Goal: Complete application form

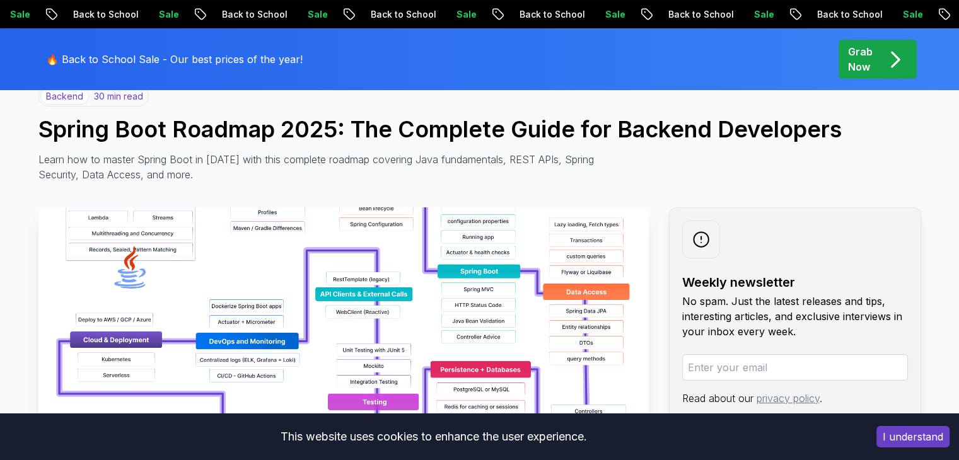
click at [247, 278] on img at bounding box center [343, 349] width 610 height 284
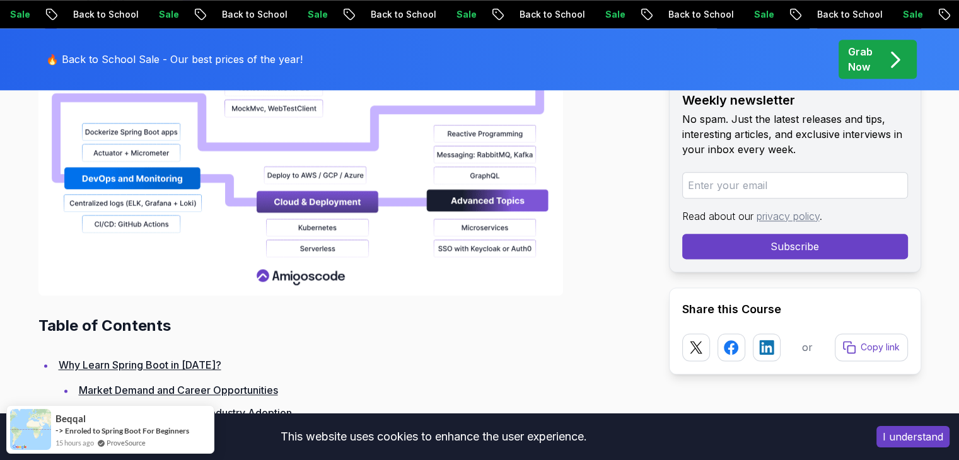
scroll to position [1543, 0]
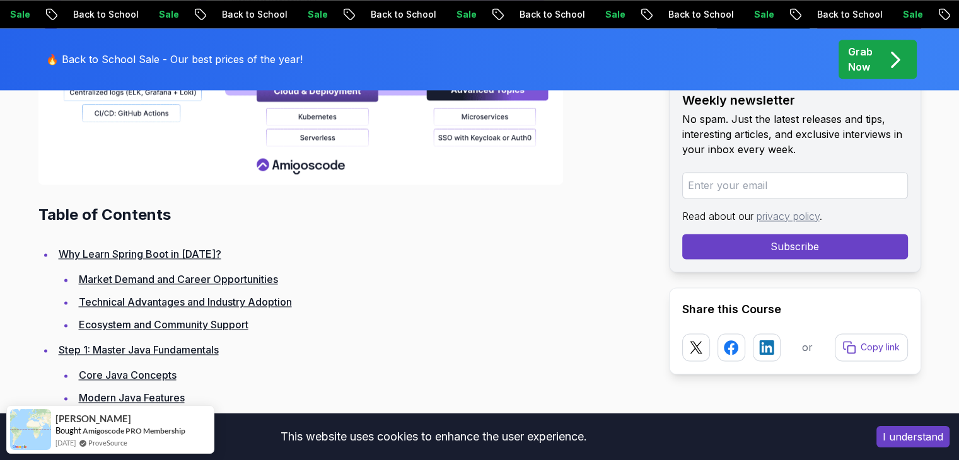
scroll to position [1646, 0]
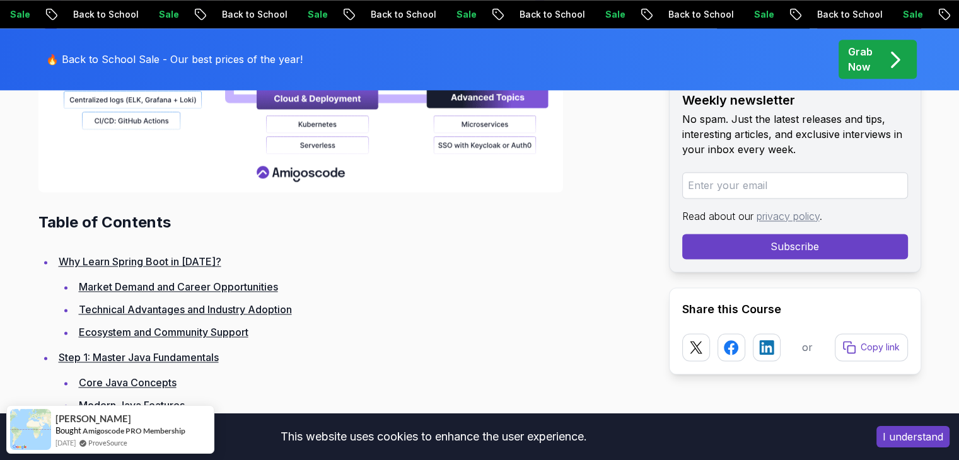
click at [236, 288] on link "Market Demand and Career Opportunities" at bounding box center [178, 286] width 199 height 13
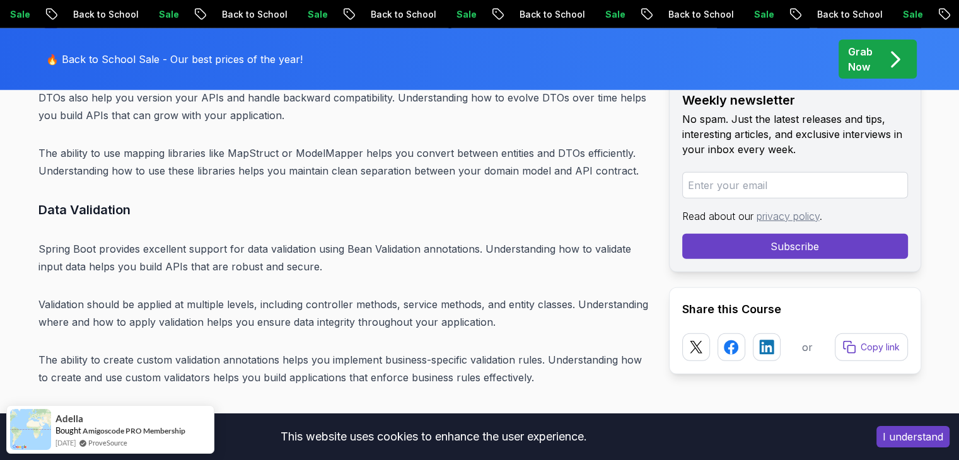
scroll to position [8222, 0]
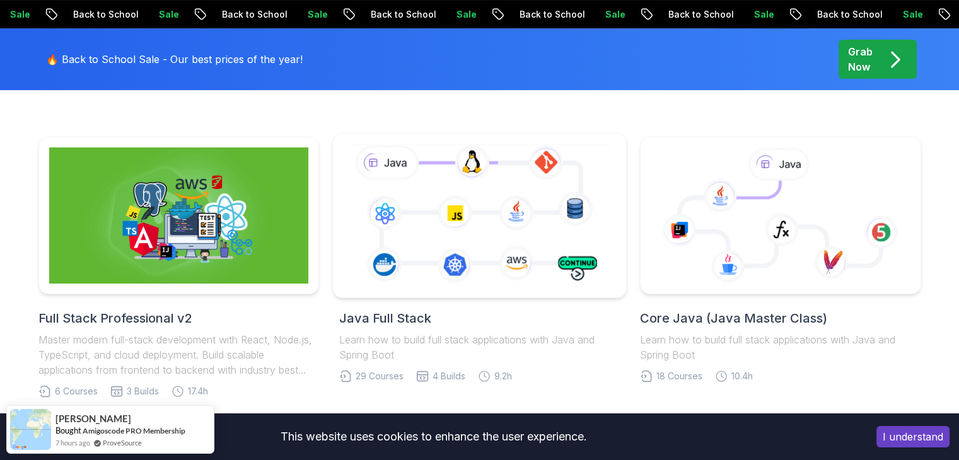
scroll to position [298, 0]
click at [407, 225] on icon at bounding box center [479, 215] width 267 height 148
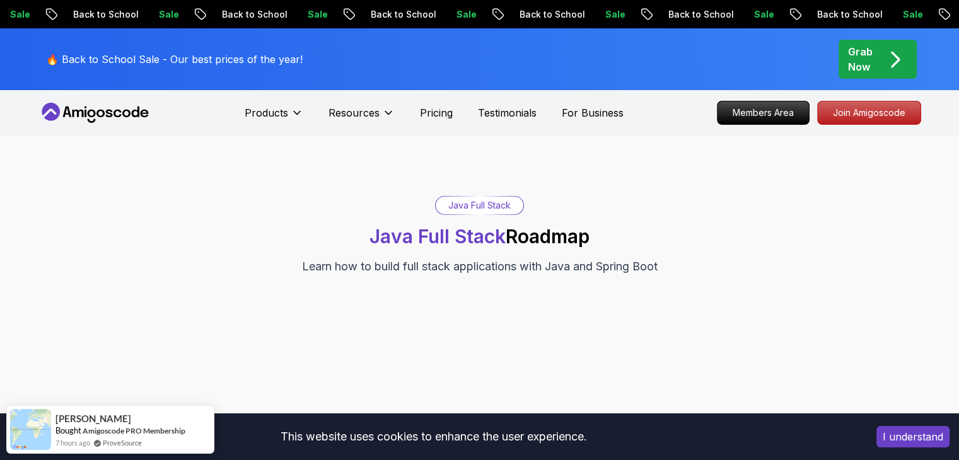
click at [498, 240] on span "Java Full Stack" at bounding box center [437, 236] width 136 height 23
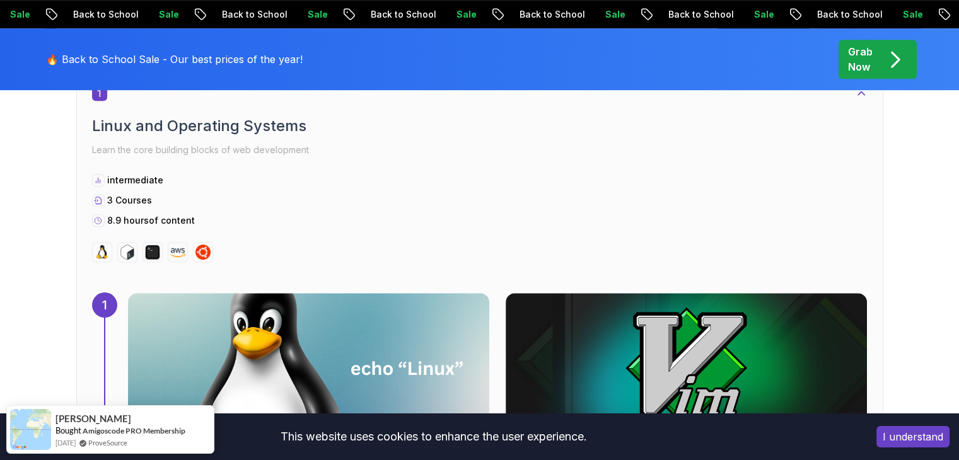
scroll to position [711, 0]
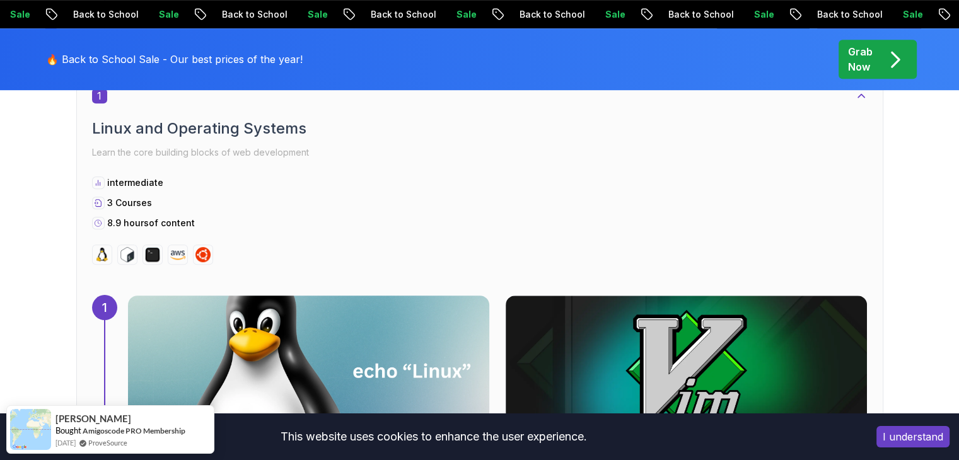
click at [273, 453] on p "Pro" at bounding box center [259, 459] width 28 height 13
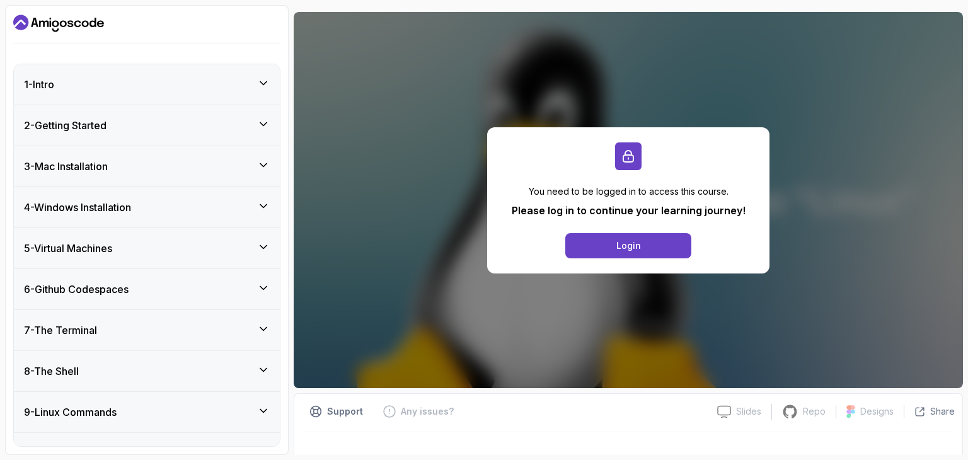
scroll to position [91, 0]
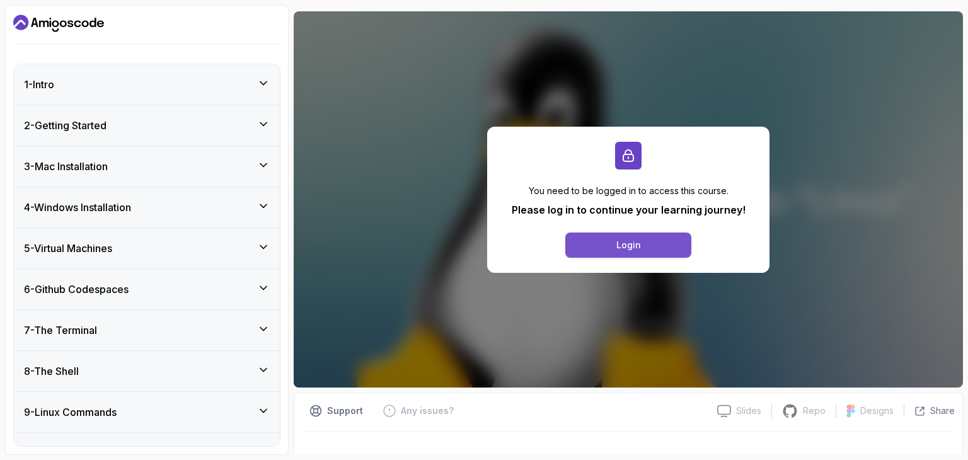
click at [616, 243] on button "Login" at bounding box center [628, 245] width 126 height 25
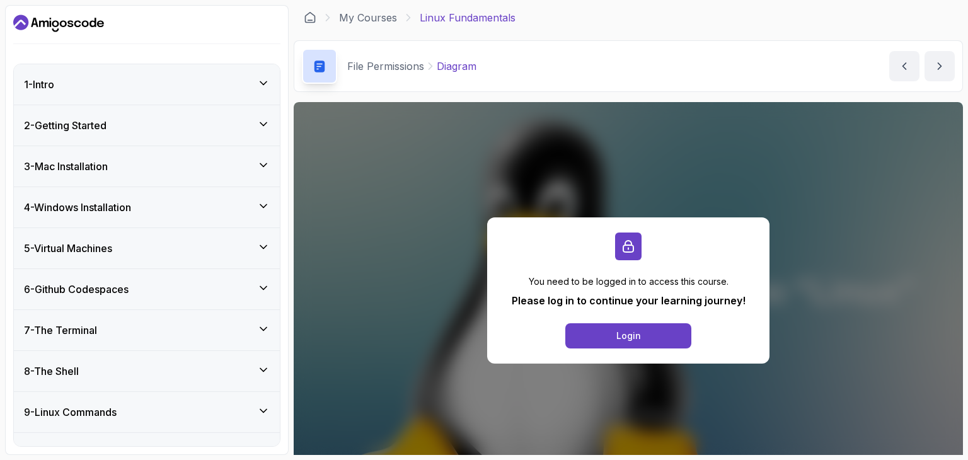
click at [396, 63] on p "File Permissions" at bounding box center [385, 66] width 77 height 15
click at [120, 94] on div "1 - Intro" at bounding box center [147, 84] width 266 height 40
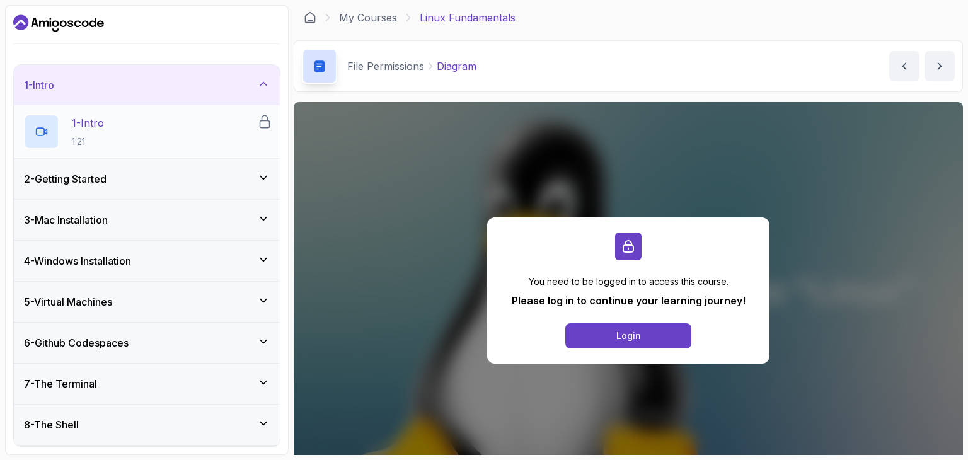
click at [95, 138] on p "1:21" at bounding box center [88, 142] width 32 height 13
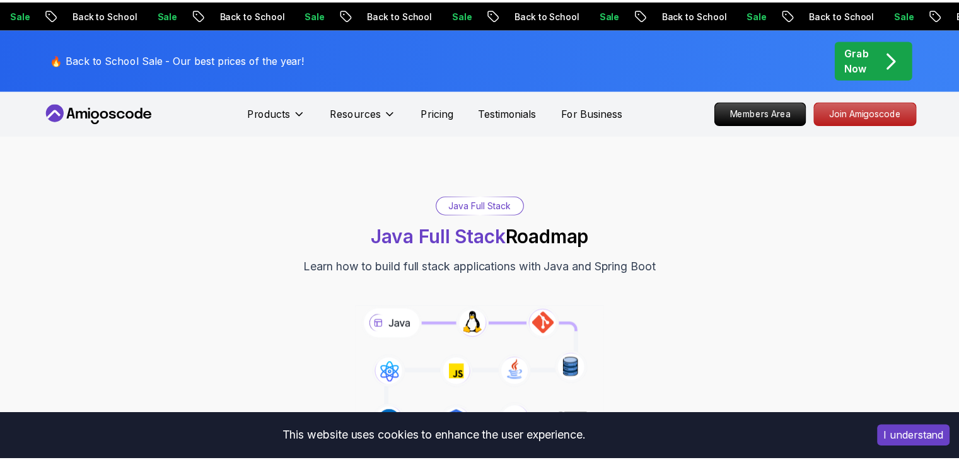
scroll to position [657, 0]
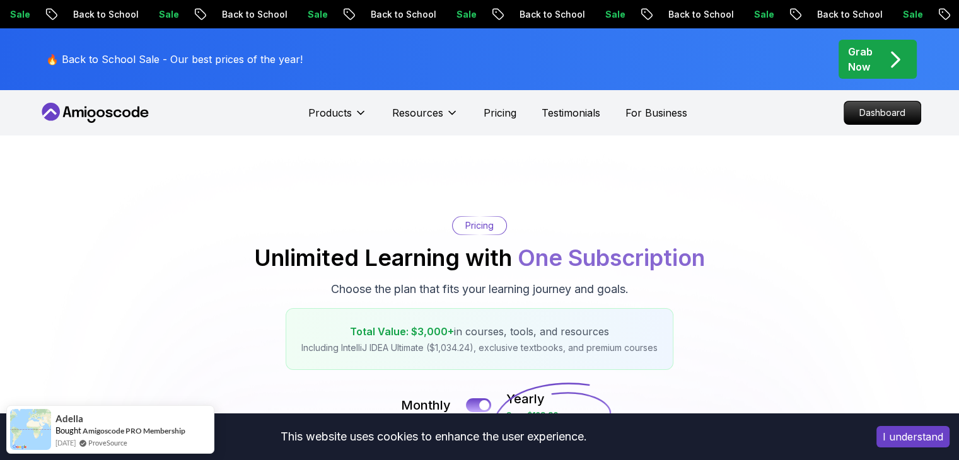
scroll to position [355, 0]
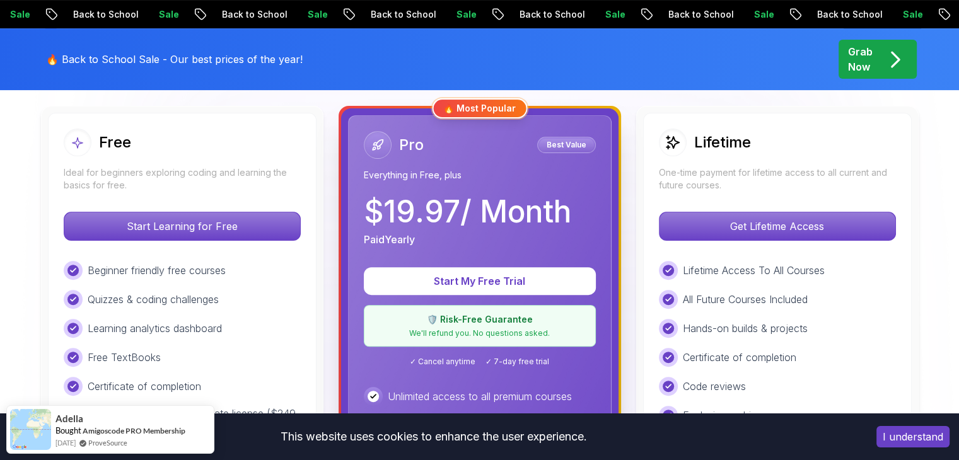
click at [514, 138] on div "Pro Best Value" at bounding box center [480, 145] width 232 height 28
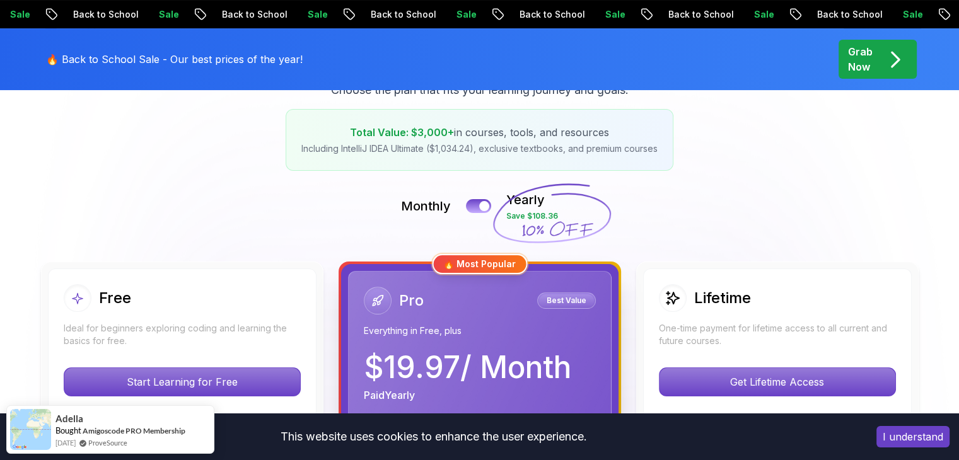
scroll to position [199, 0]
click at [476, 203] on button at bounding box center [478, 206] width 26 height 14
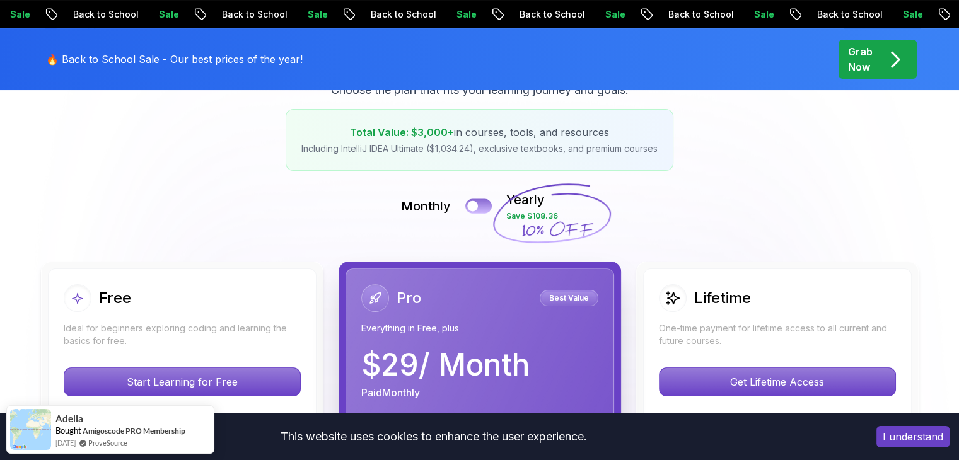
click at [479, 204] on button at bounding box center [478, 206] width 26 height 14
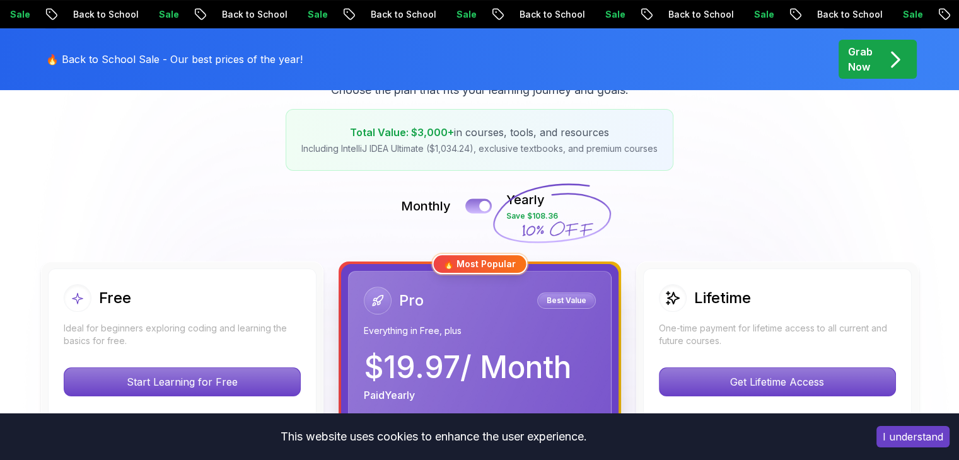
click at [479, 204] on div at bounding box center [484, 206] width 11 height 11
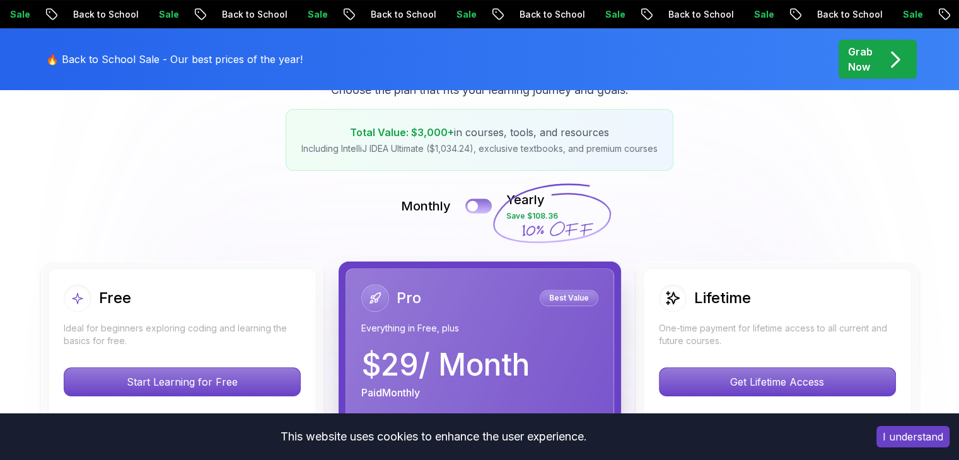
click at [479, 204] on button at bounding box center [478, 206] width 26 height 14
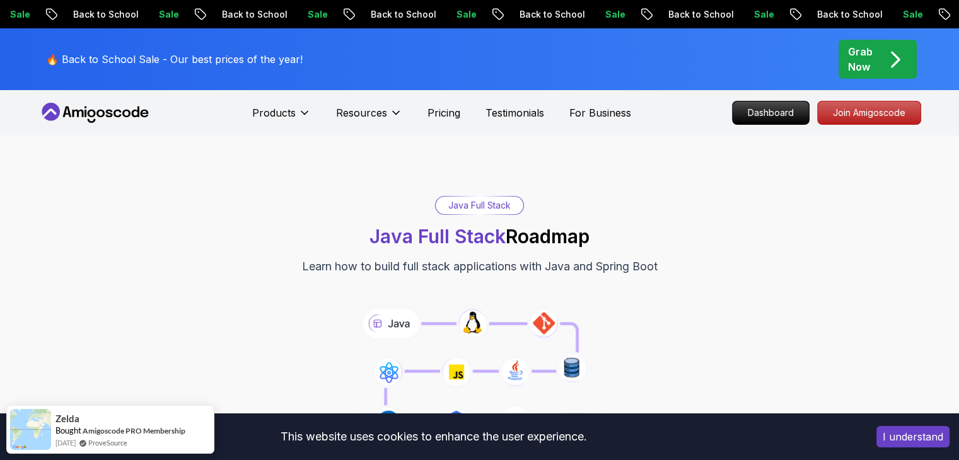
click at [490, 210] on div "Java Full Stack" at bounding box center [480, 206] width 88 height 18
click at [857, 103] on p "Join Amigoscode" at bounding box center [869, 112] width 98 height 21
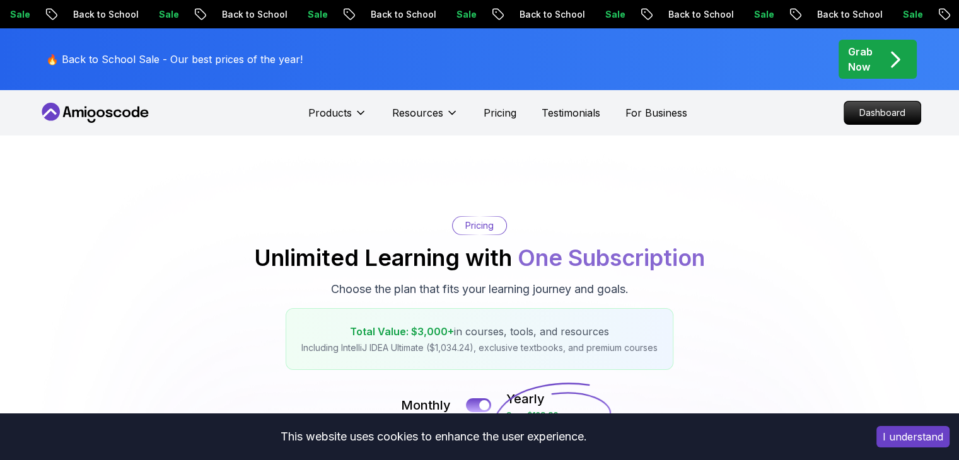
scroll to position [180, 0]
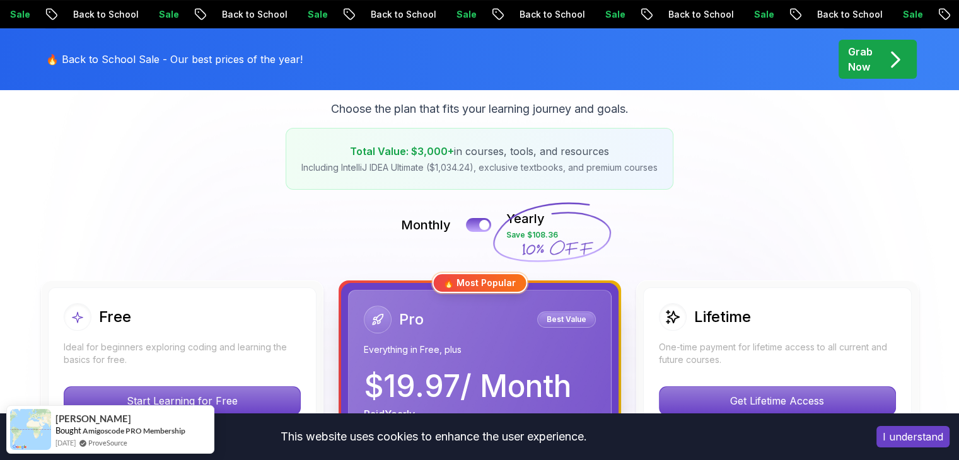
click at [871, 61] on p "Grab Now" at bounding box center [860, 59] width 25 height 30
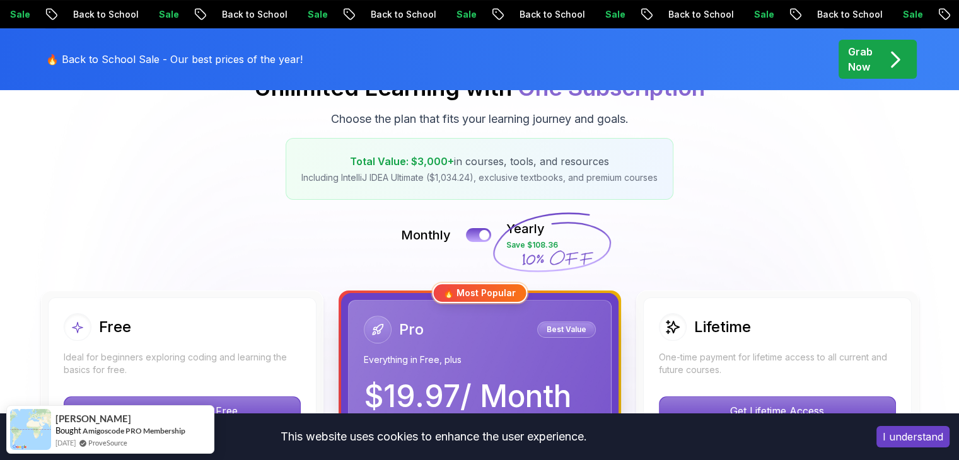
scroll to position [171, 0]
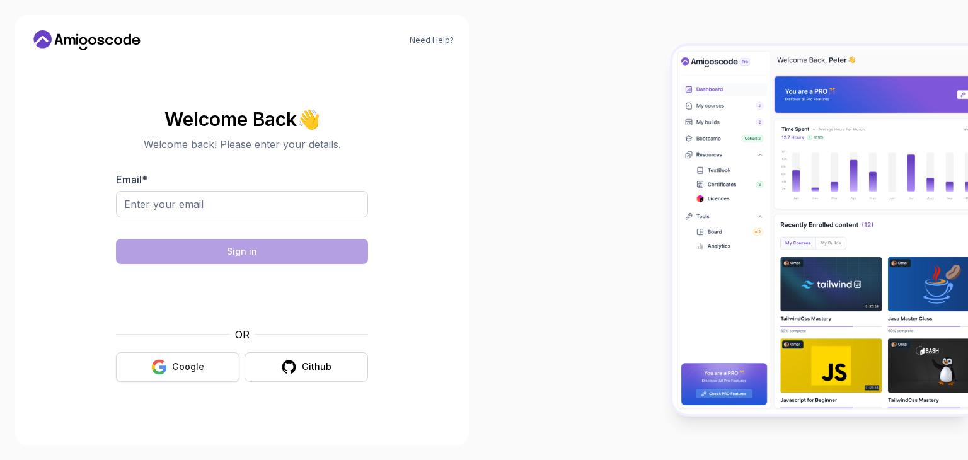
click at [195, 359] on button "Google" at bounding box center [178, 367] width 124 height 30
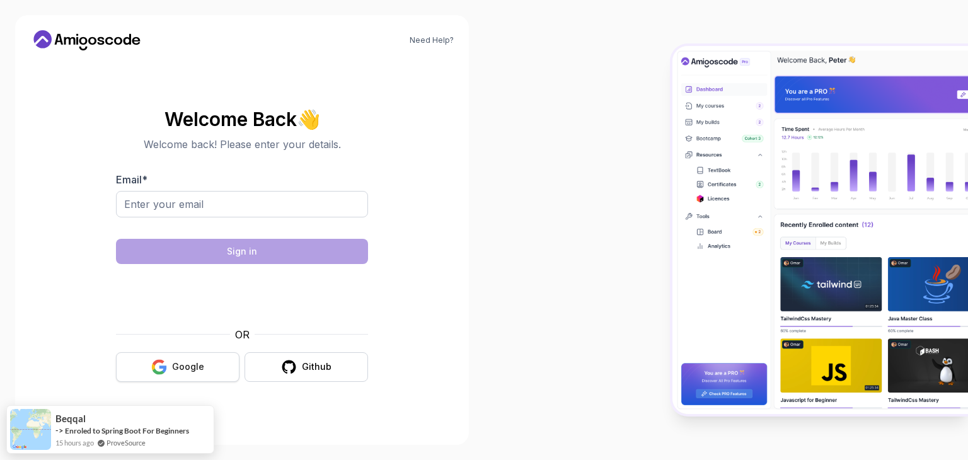
click at [195, 369] on div "Google" at bounding box center [188, 367] width 32 height 13
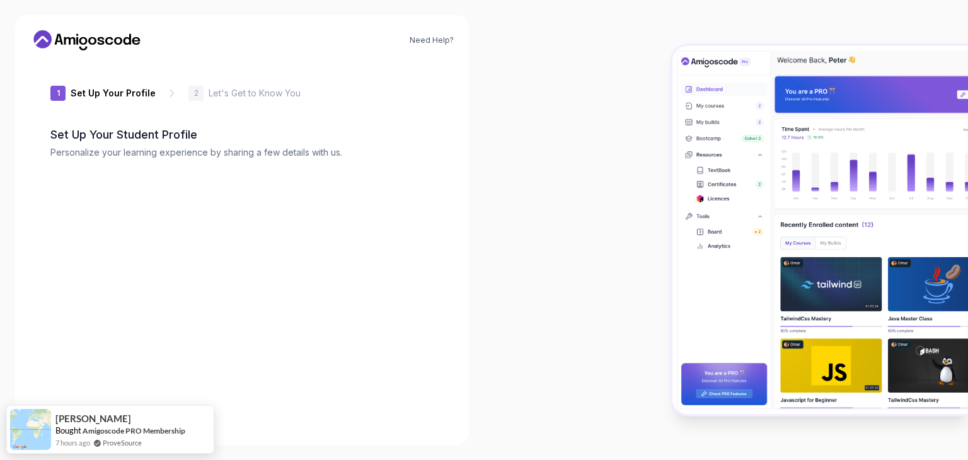
type input "boldhawk495ab"
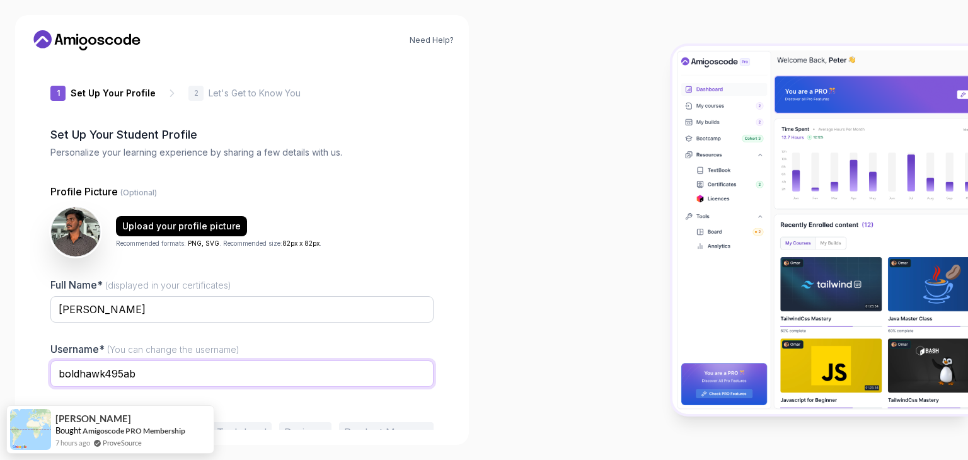
click at [211, 379] on input "boldhawk495ab" at bounding box center [241, 374] width 383 height 26
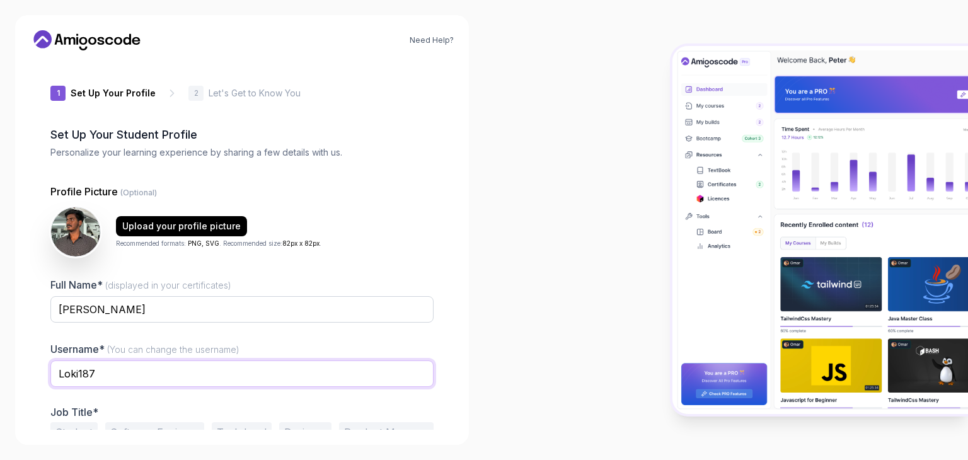
scroll to position [66, 0]
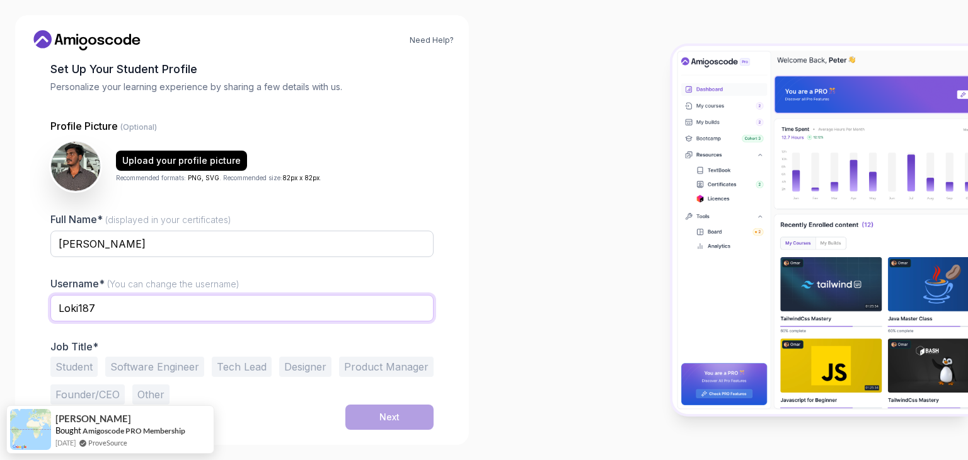
type input "Loki187"
click at [182, 362] on button "Software Engineer" at bounding box center [154, 367] width 99 height 20
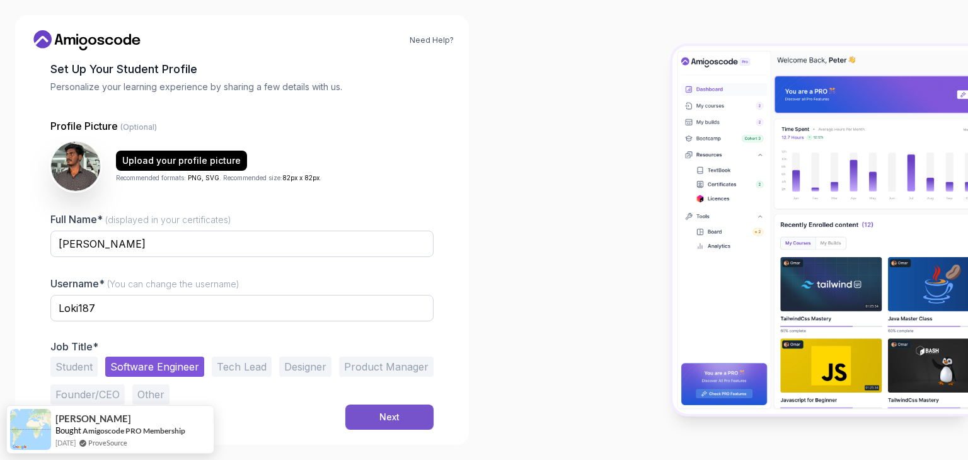
click at [406, 425] on button "Next" at bounding box center [389, 417] width 88 height 25
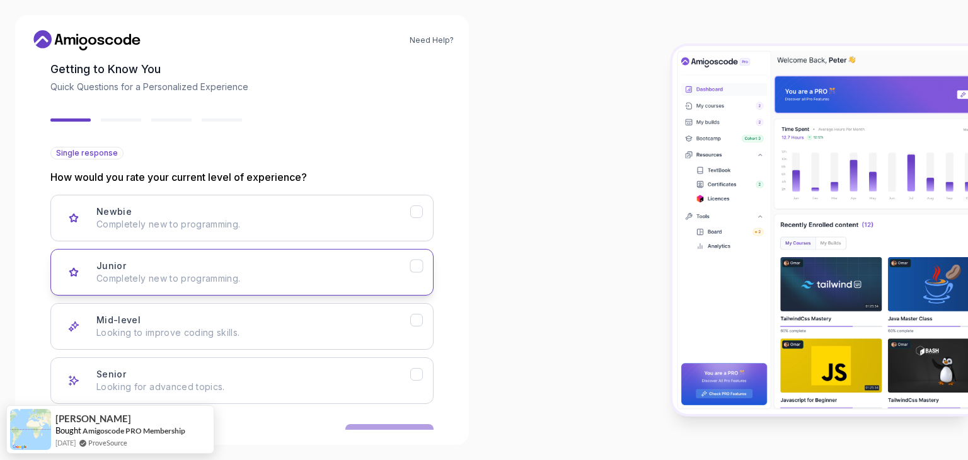
scroll to position [104, 0]
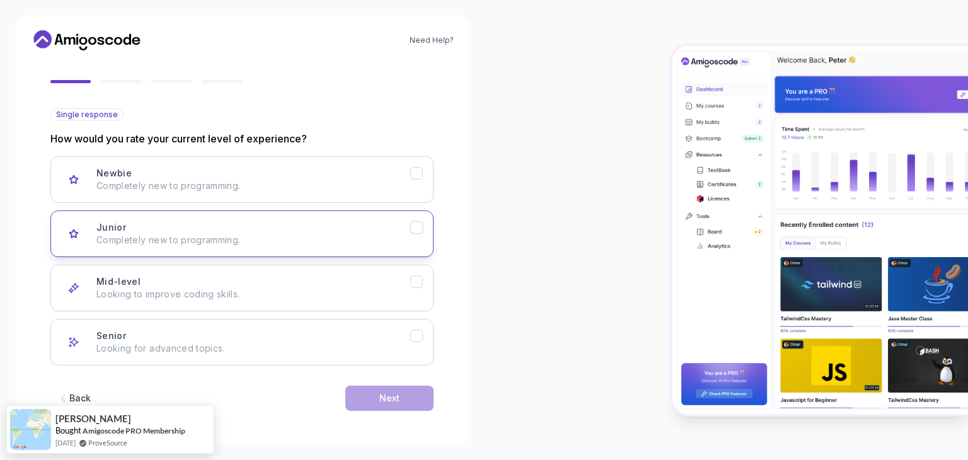
click at [229, 250] on button "Junior Completely new to programming." at bounding box center [241, 234] width 383 height 47
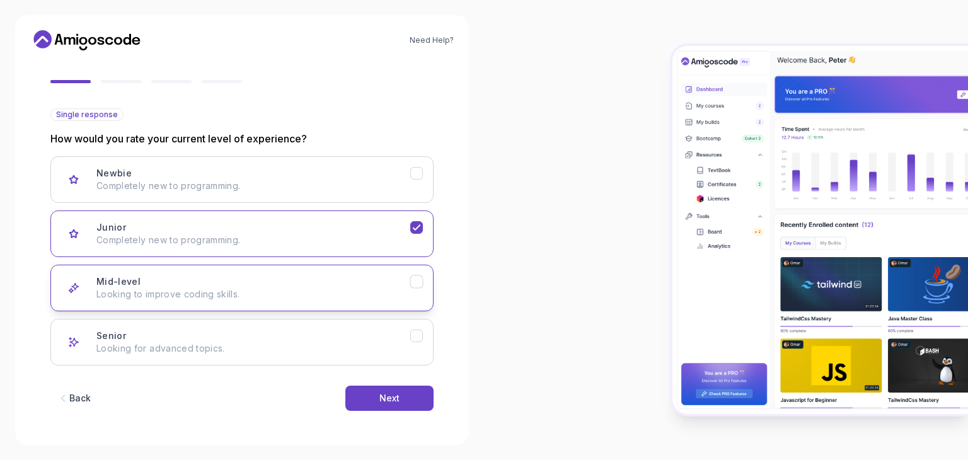
click at [275, 305] on button "Mid-level Looking to improve coding skills." at bounding box center [241, 288] width 383 height 47
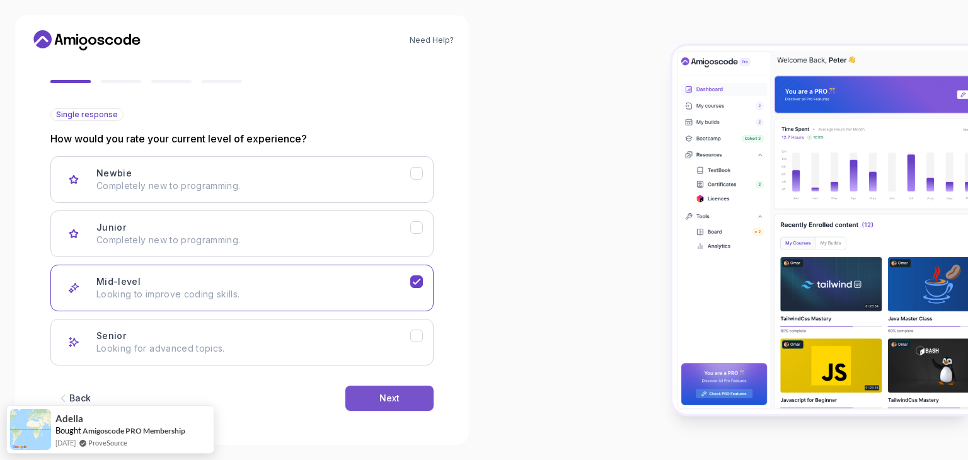
click at [356, 400] on button "Next" at bounding box center [389, 398] width 88 height 25
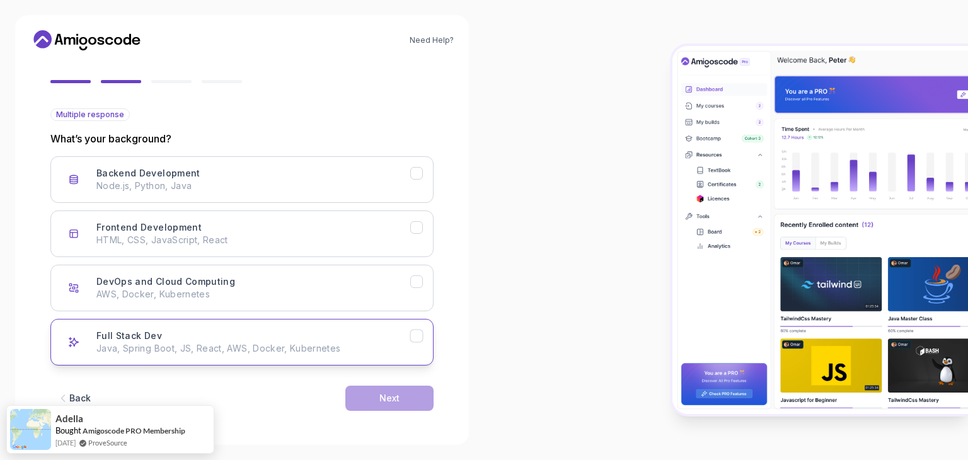
click at [252, 338] on div "Full Stack Dev Java, Spring Boot, JS, React, AWS, Docker, Kubernetes" at bounding box center [253, 342] width 314 height 25
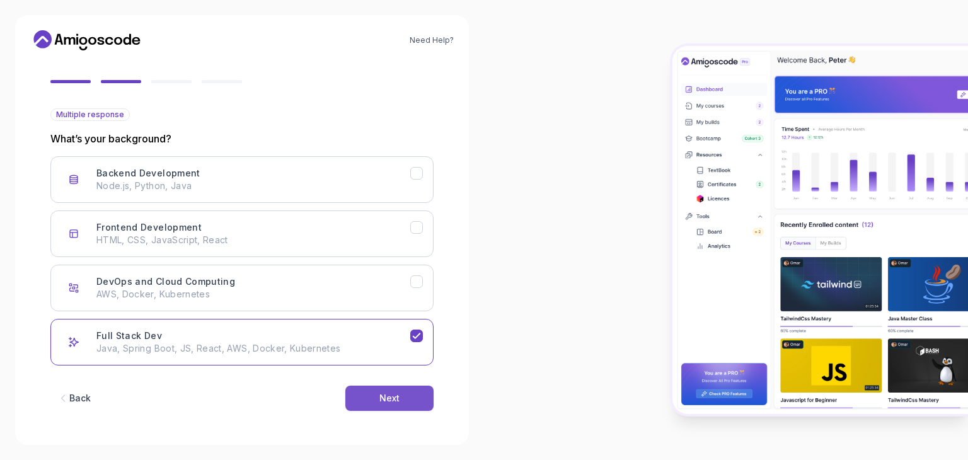
click at [407, 397] on button "Next" at bounding box center [389, 398] width 88 height 25
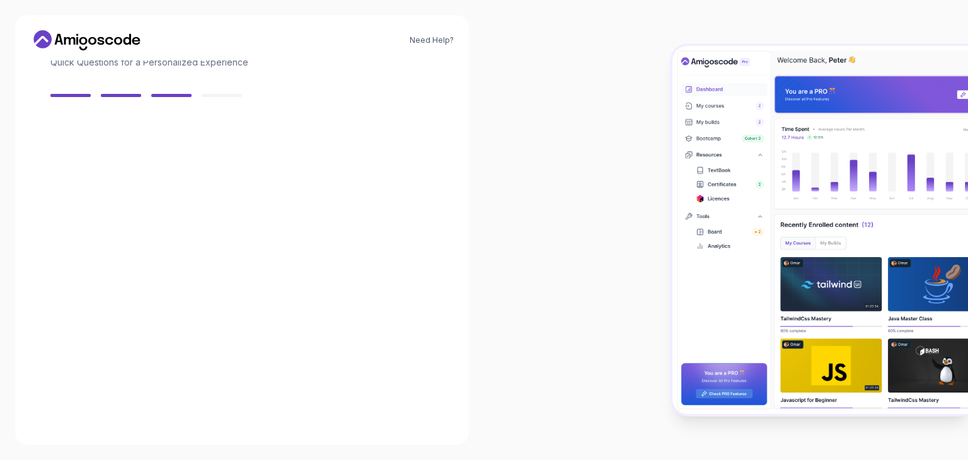
scroll to position [90, 0]
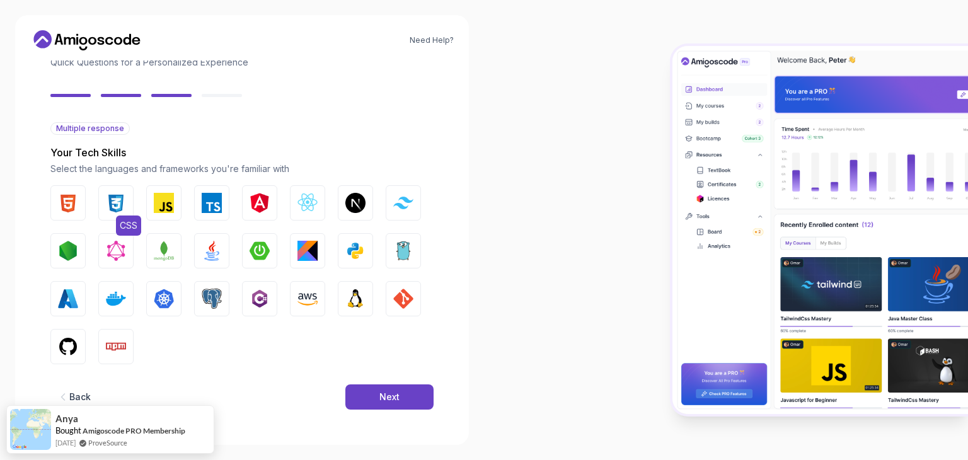
click at [113, 216] on button "CSS" at bounding box center [115, 202] width 35 height 35
click at [71, 207] on img "button" at bounding box center [68, 203] width 20 height 20
click at [169, 203] on img "button" at bounding box center [164, 203] width 20 height 20
click at [201, 261] on button "Java" at bounding box center [211, 250] width 35 height 35
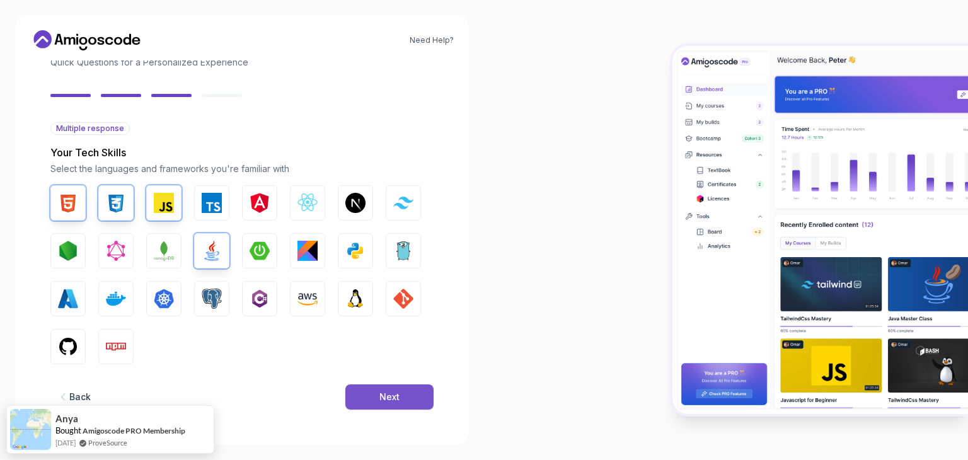
click at [391, 400] on div "Next" at bounding box center [389, 397] width 20 height 13
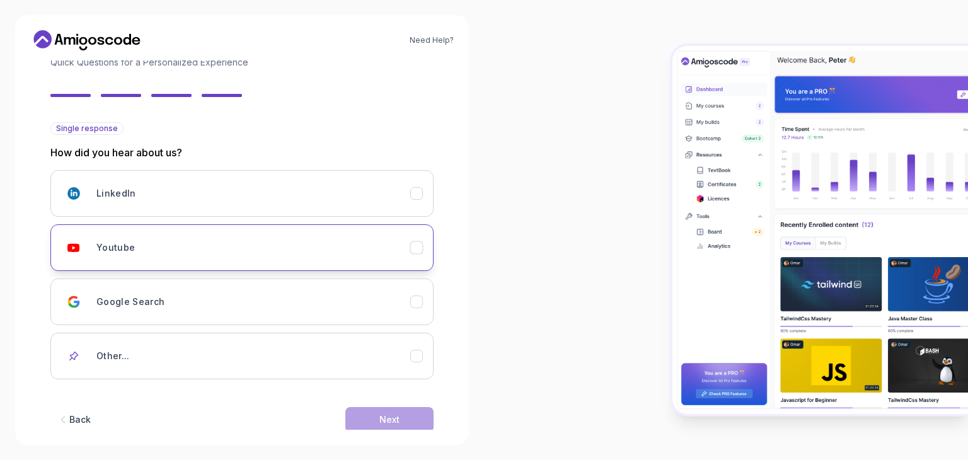
click at [312, 254] on div "Youtube" at bounding box center [253, 247] width 314 height 25
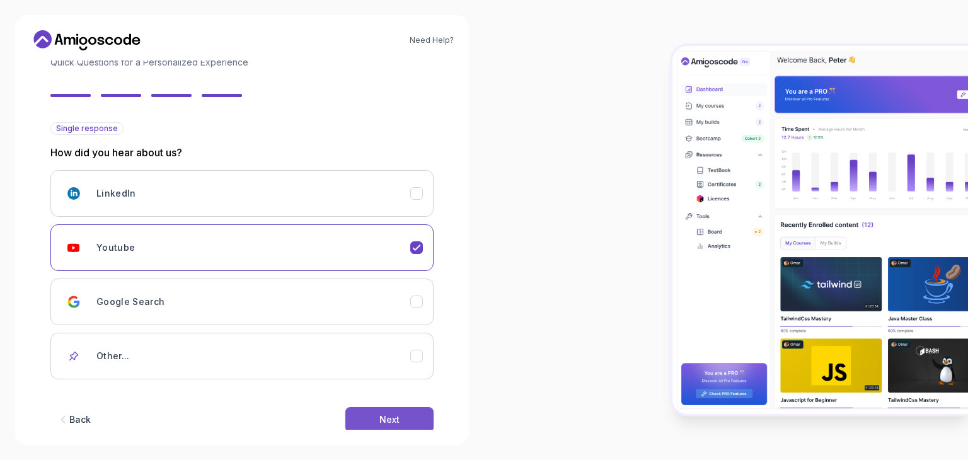
click at [376, 413] on button "Next" at bounding box center [389, 419] width 88 height 25
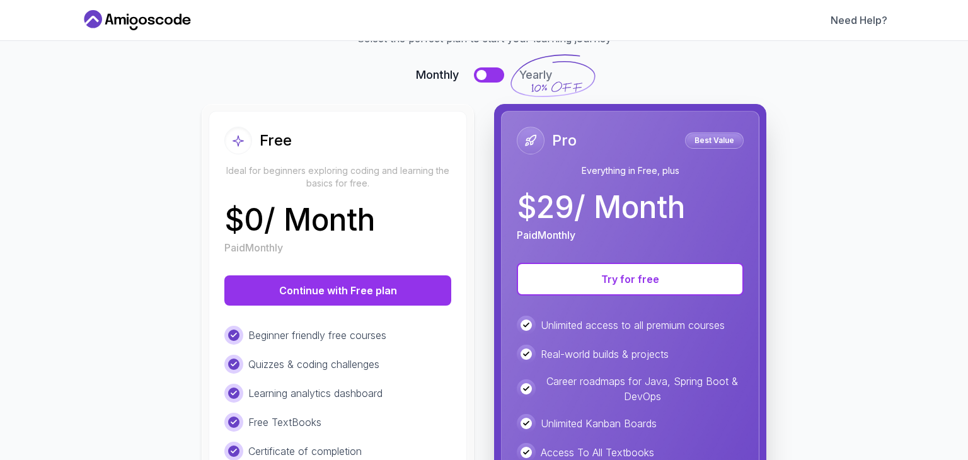
scroll to position [47, 0]
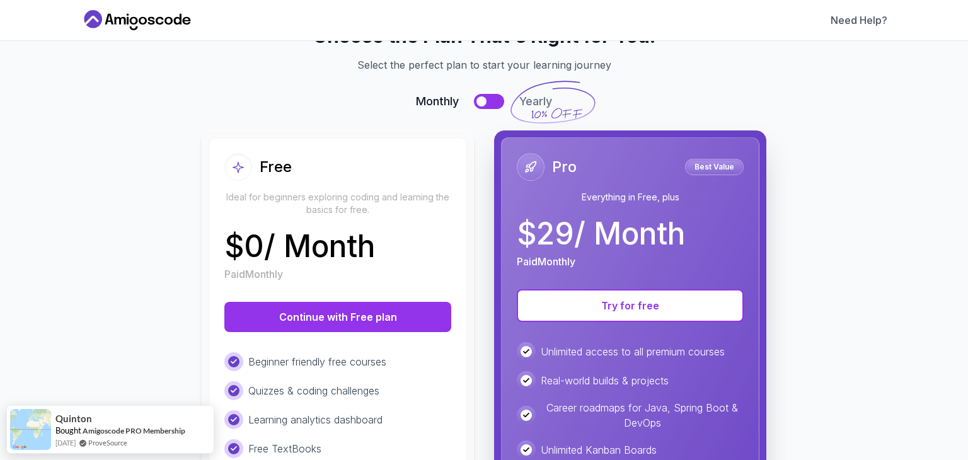
click at [486, 104] on button at bounding box center [489, 101] width 30 height 15
click at [486, 101] on button at bounding box center [489, 101] width 30 height 15
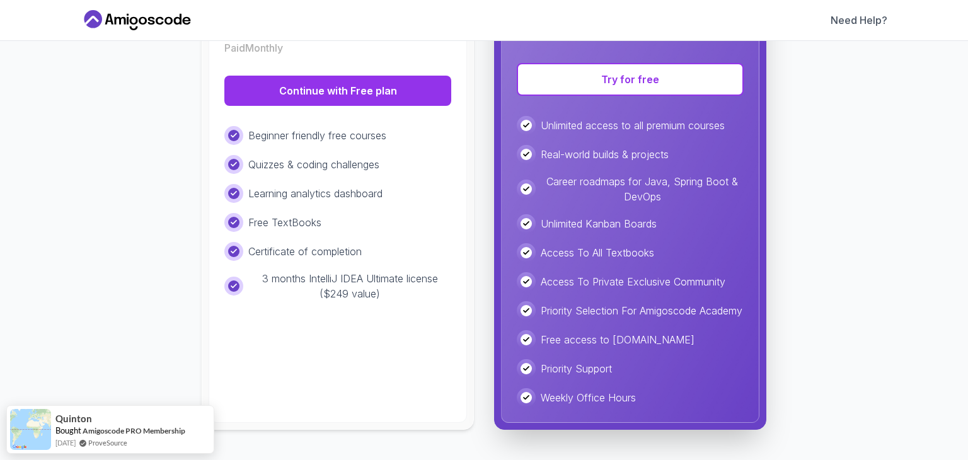
scroll to position [0, 0]
